Goal: Navigation & Orientation: Find specific page/section

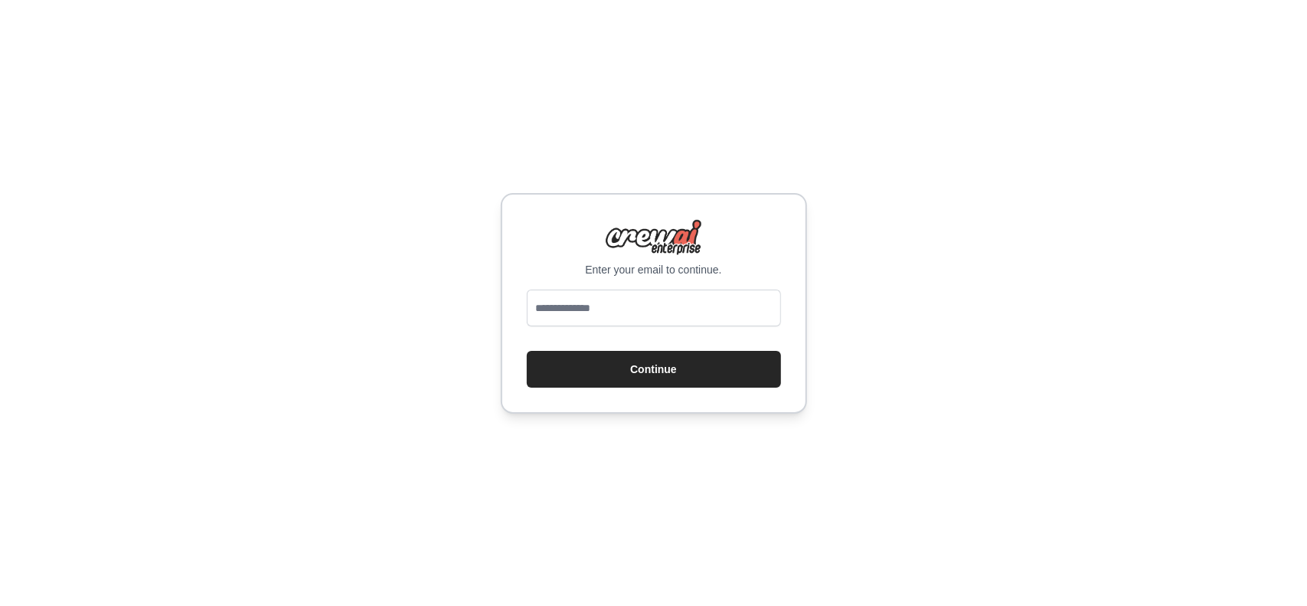
type input "**********"
click at [616, 363] on button "Continue" at bounding box center [654, 369] width 254 height 37
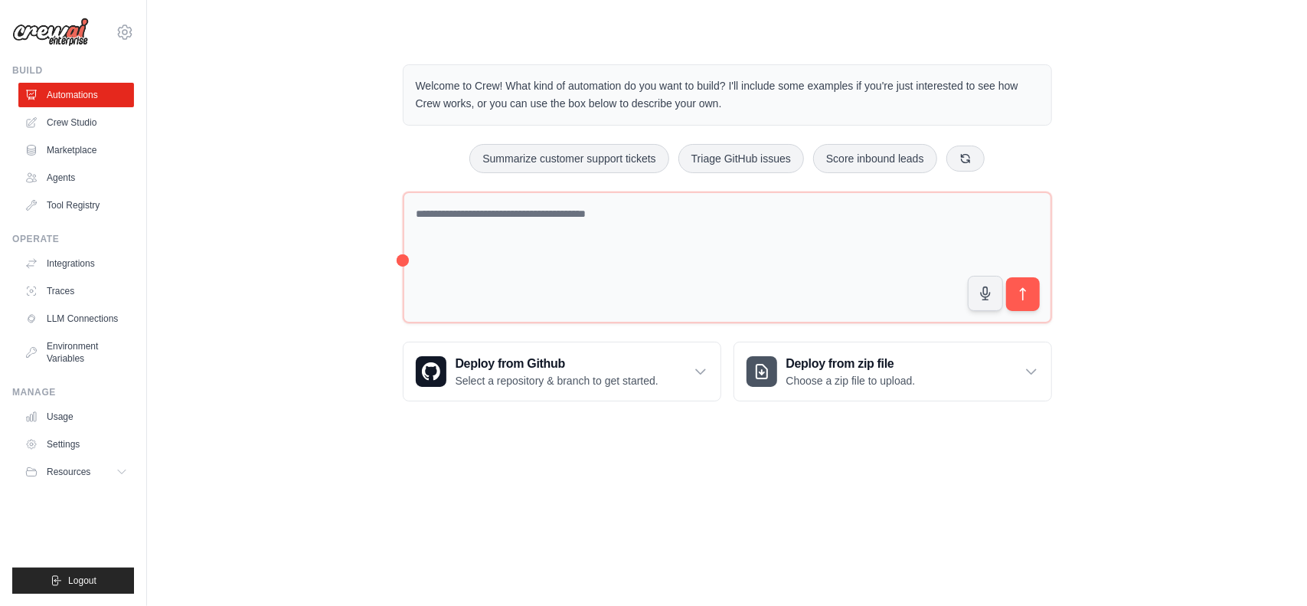
click at [319, 158] on div "Welcome to Crew! What kind of automation do you want to build? I'll include som…" at bounding box center [727, 233] width 1111 height 386
drag, startPoint x: 435, startPoint y: 87, endPoint x: 727, endPoint y: 70, distance: 293.0
click at [727, 70] on div "Welcome to Crew! What kind of automation do you want to build? I'll include som…" at bounding box center [727, 94] width 649 height 61
drag, startPoint x: 771, startPoint y: 80, endPoint x: 1015, endPoint y: 80, distance: 244.3
click at [1015, 80] on p "Welcome to Crew! What kind of automation do you want to build? I'll include som…" at bounding box center [727, 94] width 623 height 35
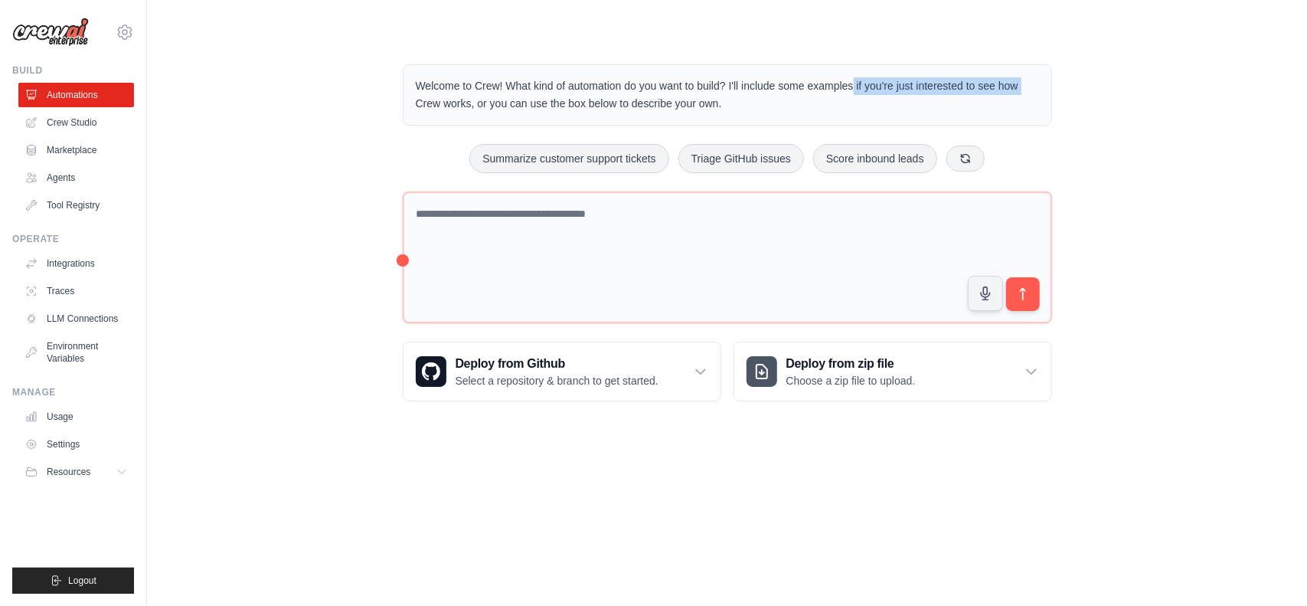
click at [1015, 80] on p "Welcome to Crew! What kind of automation do you want to build? I'll include som…" at bounding box center [727, 94] width 623 height 35
drag, startPoint x: 621, startPoint y: 111, endPoint x: 547, endPoint y: 115, distance: 73.6
click at [569, 115] on div "Welcome to Crew! What kind of automation do you want to build? I'll include som…" at bounding box center [727, 94] width 649 height 61
click at [531, 110] on p "Welcome to Crew! What kind of automation do you want to build? I'll include som…" at bounding box center [727, 94] width 623 height 35
click at [92, 127] on link "Crew Studio" at bounding box center [78, 122] width 116 height 25
